Goal: Navigation & Orientation: Find specific page/section

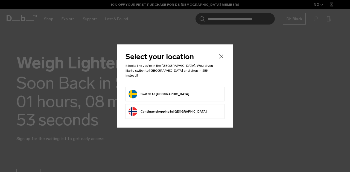
click at [156, 94] on button "Switch to Sweden" at bounding box center [158, 94] width 61 height 9
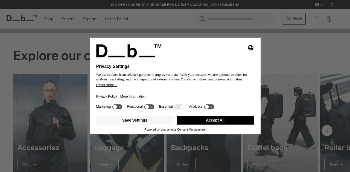
click at [222, 123] on button "Accept All" at bounding box center [214, 120] width 77 height 9
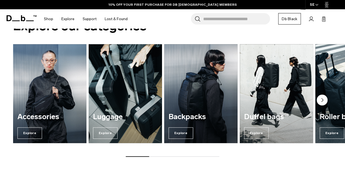
scroll to position [191, 0]
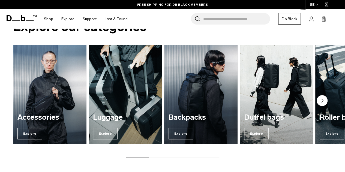
click at [324, 99] on circle "Next slide" at bounding box center [322, 100] width 11 height 11
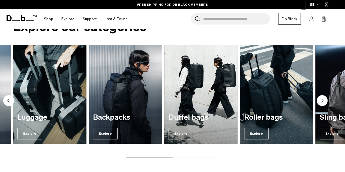
click at [324, 99] on circle "Next slide" at bounding box center [322, 100] width 11 height 11
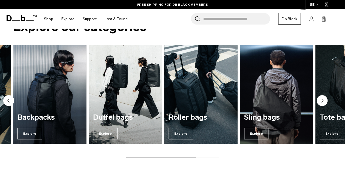
click at [324, 99] on circle "Next slide" at bounding box center [322, 100] width 11 height 11
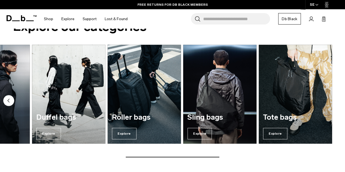
click at [11, 99] on circle "Previous slide" at bounding box center [8, 100] width 11 height 11
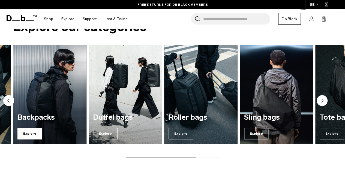
click at [28, 132] on span "Explore" at bounding box center [29, 133] width 25 height 11
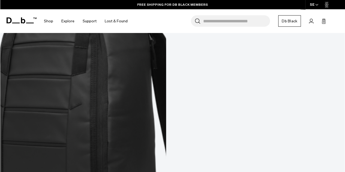
scroll to position [629, 0]
